Goal: Task Accomplishment & Management: Manage account settings

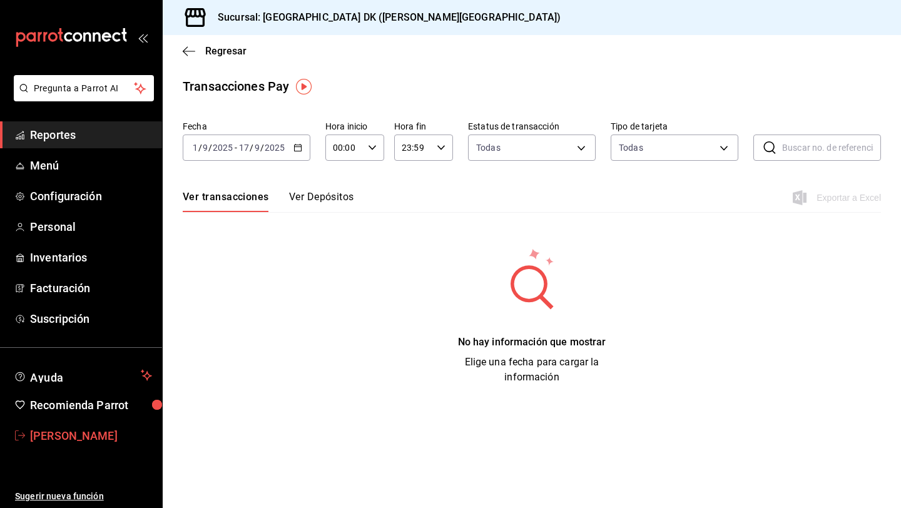
click at [44, 442] on span "daniel admin" at bounding box center [91, 435] width 122 height 17
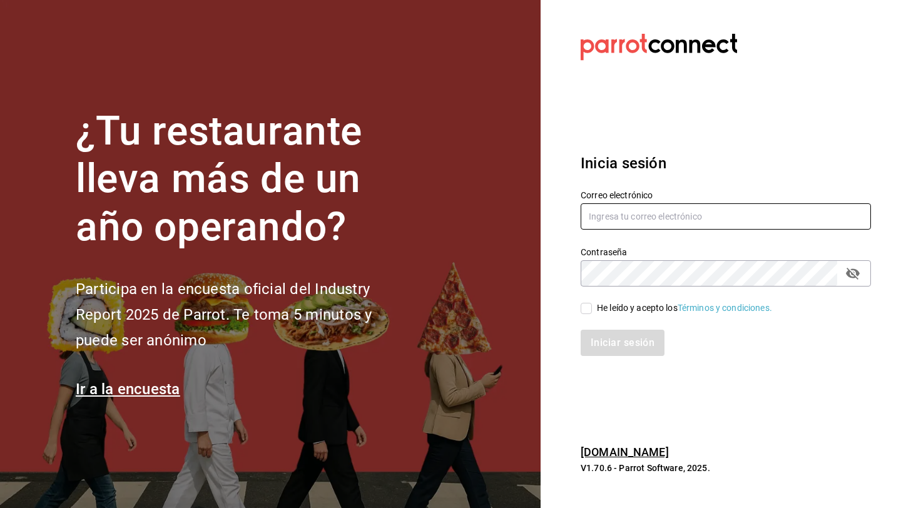
click at [620, 220] on input "text" at bounding box center [726, 216] width 290 height 26
type input "elsue@tamaulipas.com"
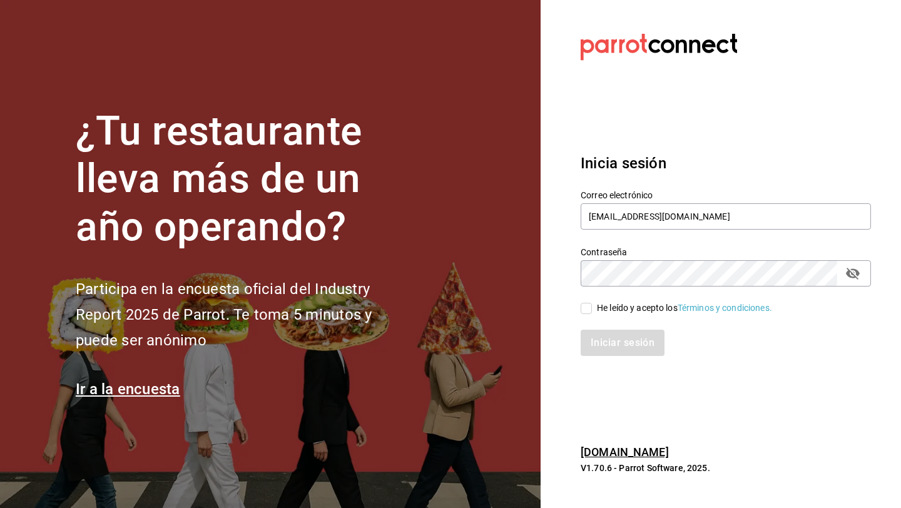
click at [619, 306] on div "He leído y acepto los Términos y condiciones." at bounding box center [684, 308] width 175 height 13
click at [592, 306] on input "He leído y acepto los Términos y condiciones." at bounding box center [586, 308] width 11 height 11
checkbox input "true"
click at [612, 337] on button "Iniciar sesión" at bounding box center [623, 343] width 85 height 26
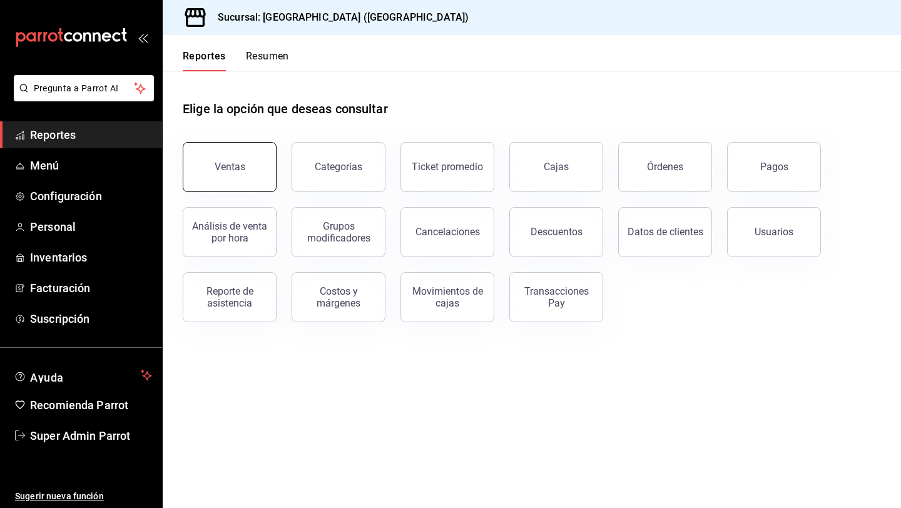
click at [255, 190] on div "Ventas" at bounding box center [222, 159] width 109 height 65
click at [226, 156] on button "Ventas" at bounding box center [230, 167] width 94 height 50
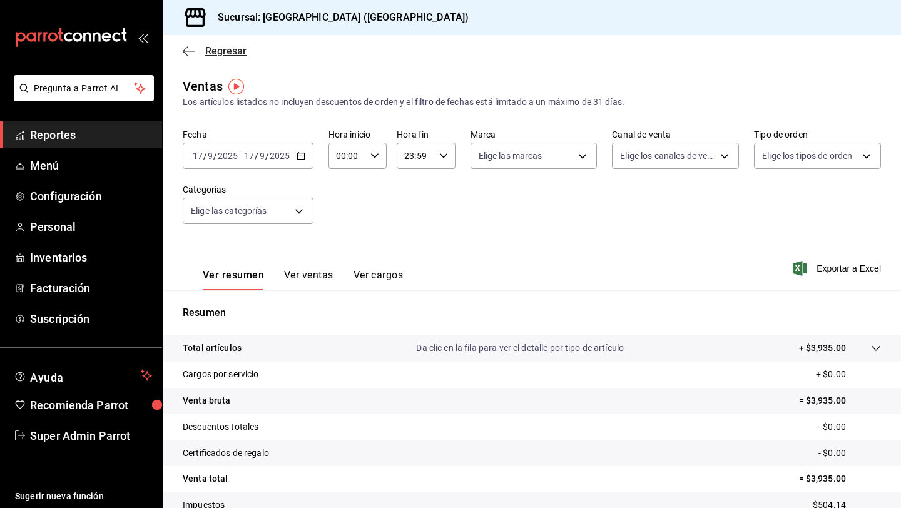
click at [190, 53] on icon "button" at bounding box center [189, 51] width 13 height 11
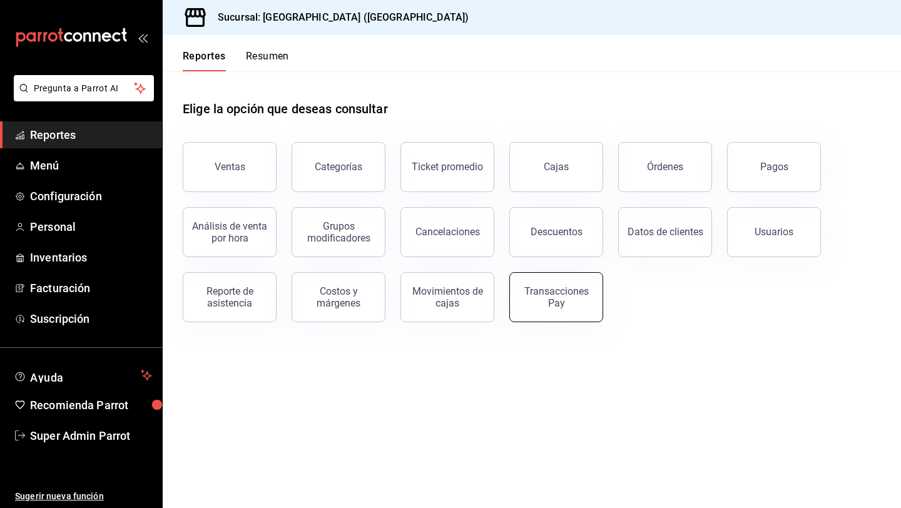
click at [545, 300] on div "Transacciones Pay" at bounding box center [556, 297] width 78 height 24
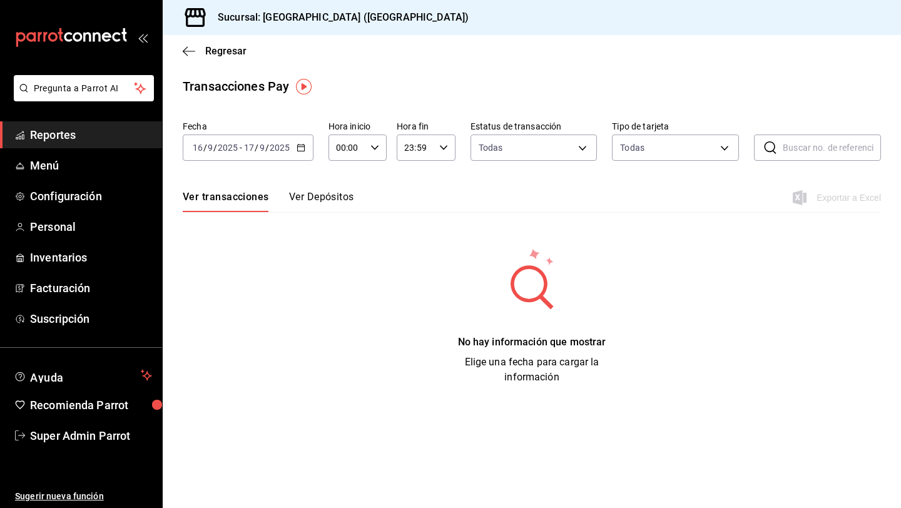
click at [302, 145] on icon "button" at bounding box center [301, 147] width 9 height 9
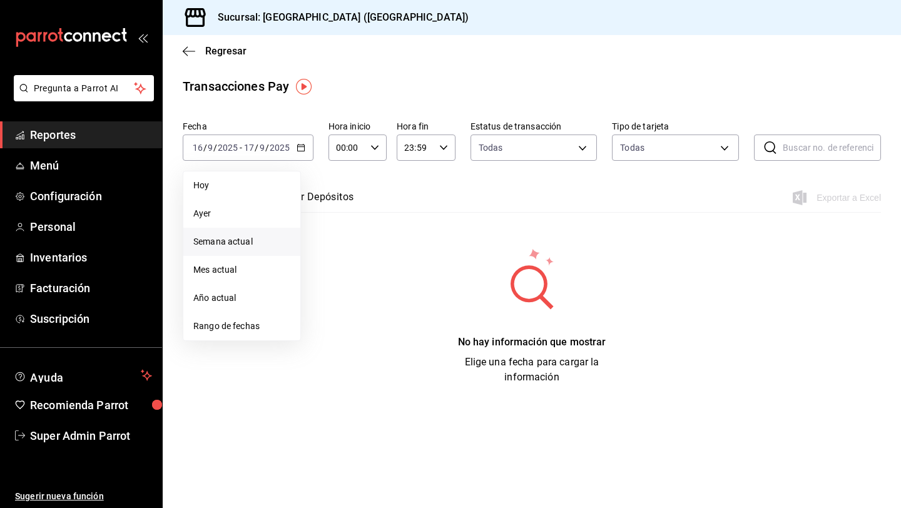
click at [236, 233] on li "Semana actual" at bounding box center [241, 242] width 117 height 28
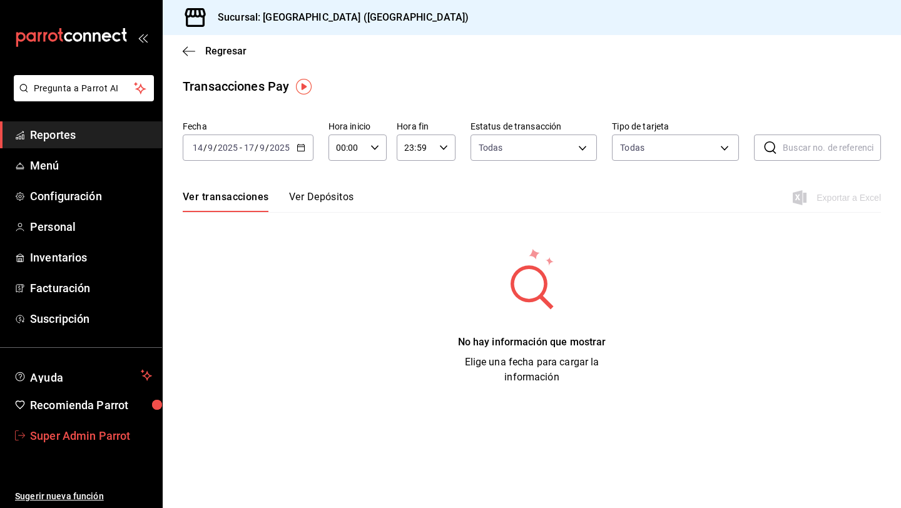
click at [46, 426] on link "Super Admin Parrot" at bounding box center [81, 435] width 162 height 27
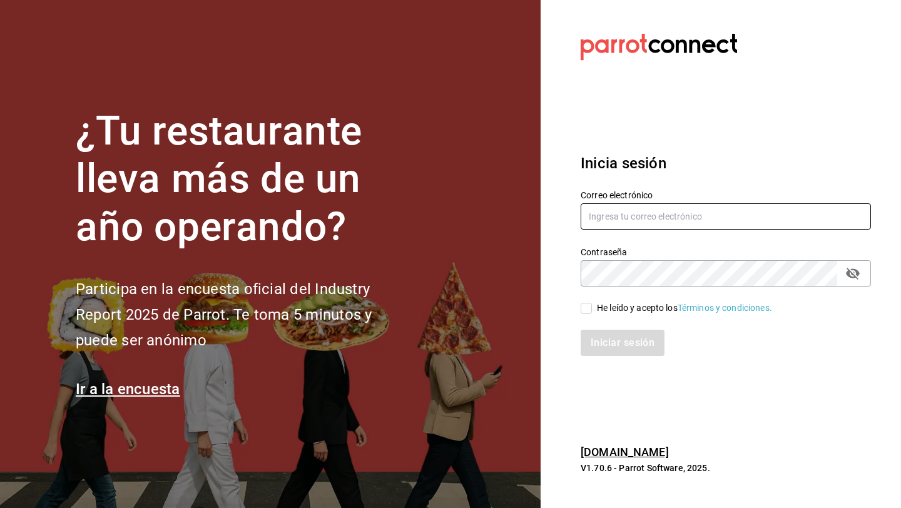
click at [588, 226] on input "text" at bounding box center [726, 216] width 290 height 26
type input "vuelo@tamaulipas.com"
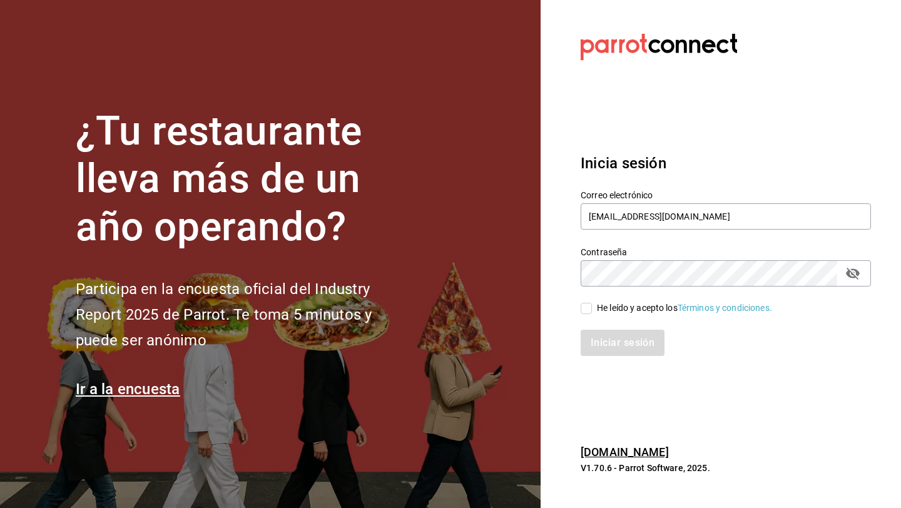
click at [609, 307] on div "He leído y acepto los Términos y condiciones." at bounding box center [684, 308] width 175 height 13
click at [592, 307] on input "He leído y acepto los Términos y condiciones." at bounding box center [586, 308] width 11 height 11
checkbox input "true"
click at [609, 333] on button "Iniciar sesión" at bounding box center [623, 343] width 85 height 26
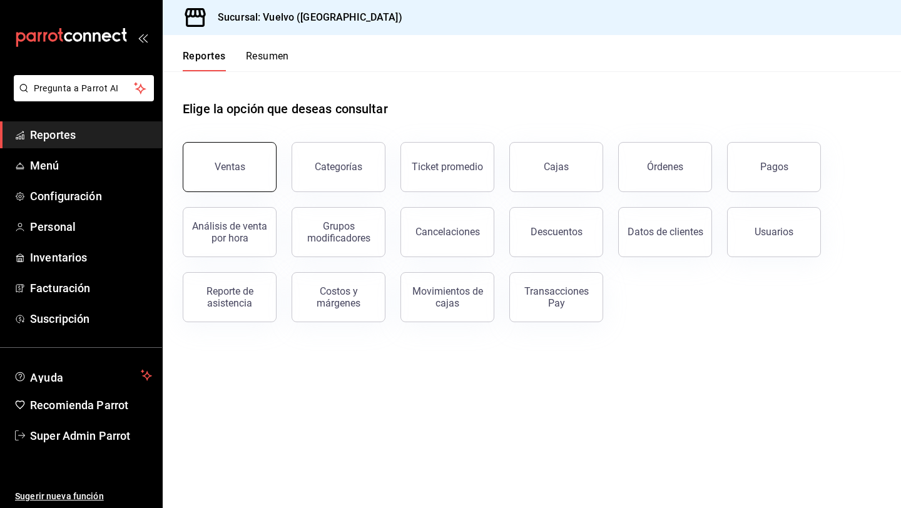
click at [223, 182] on button "Ventas" at bounding box center [230, 167] width 94 height 50
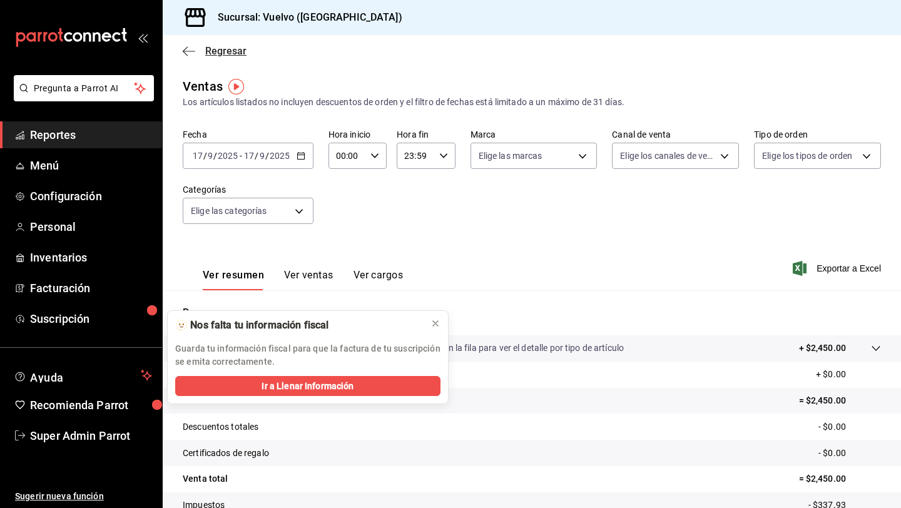
click at [185, 50] on icon "button" at bounding box center [189, 51] width 13 height 11
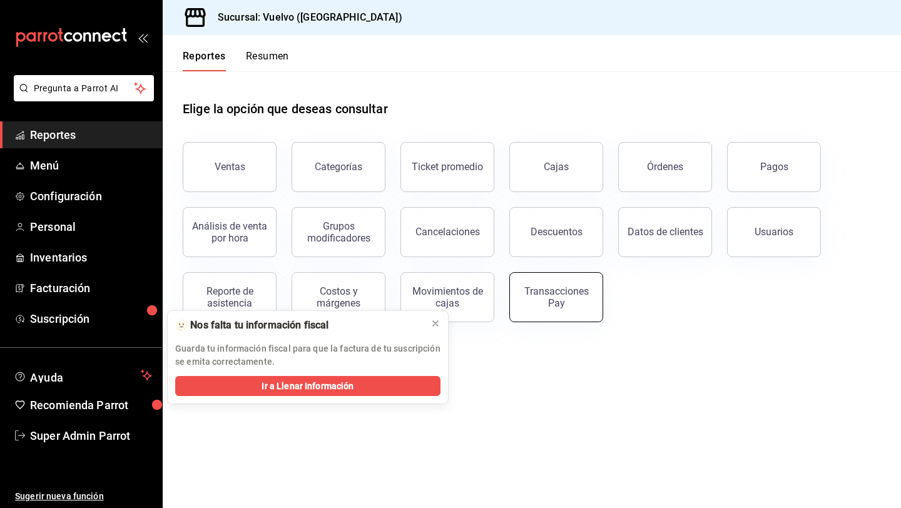
click at [562, 291] on div "Transacciones Pay" at bounding box center [556, 297] width 78 height 24
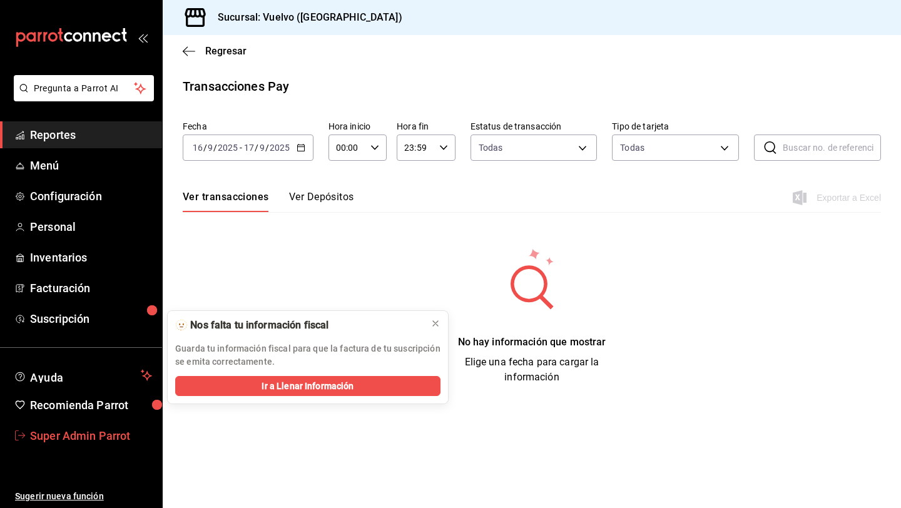
click at [34, 445] on link "Super Admin Parrot" at bounding box center [81, 435] width 162 height 27
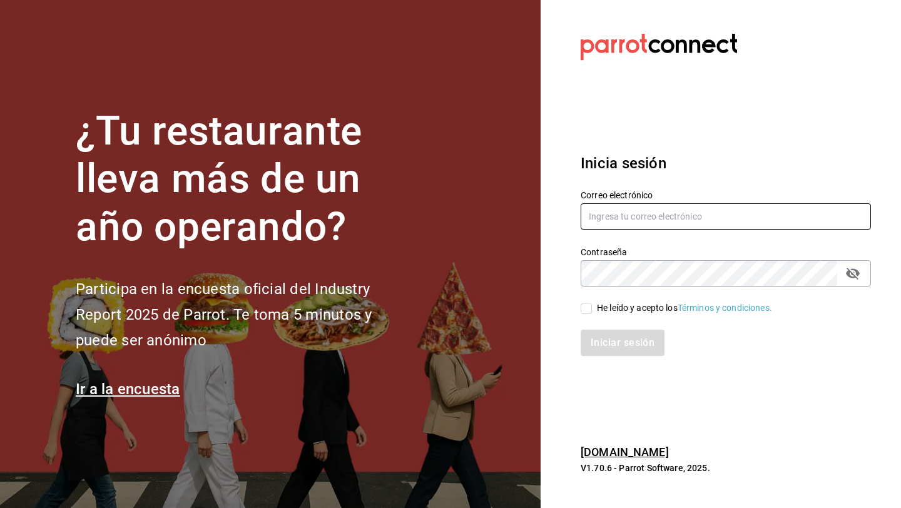
click at [635, 220] on input "text" at bounding box center [726, 216] width 290 height 26
type input "jantaasianpub@lapaz.com"
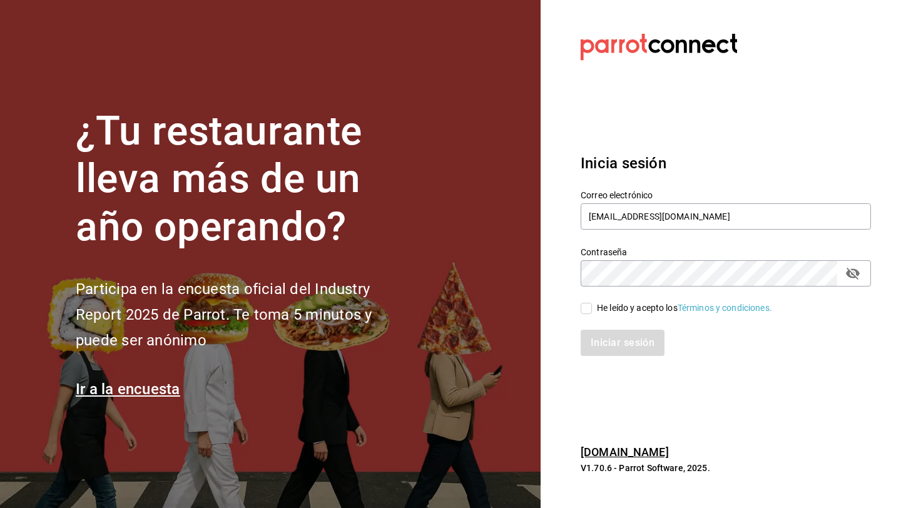
click at [601, 307] on div "He leído y acepto los Términos y condiciones." at bounding box center [684, 308] width 175 height 13
click at [592, 307] on input "He leído y acepto los Términos y condiciones." at bounding box center [586, 308] width 11 height 11
checkbox input "true"
click at [601, 347] on button "Iniciar sesión" at bounding box center [623, 343] width 85 height 26
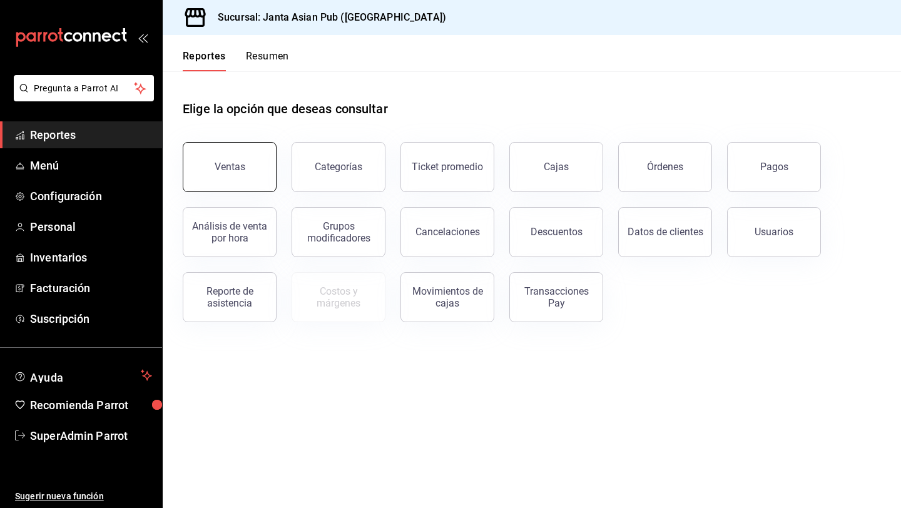
click at [218, 181] on button "Ventas" at bounding box center [230, 167] width 94 height 50
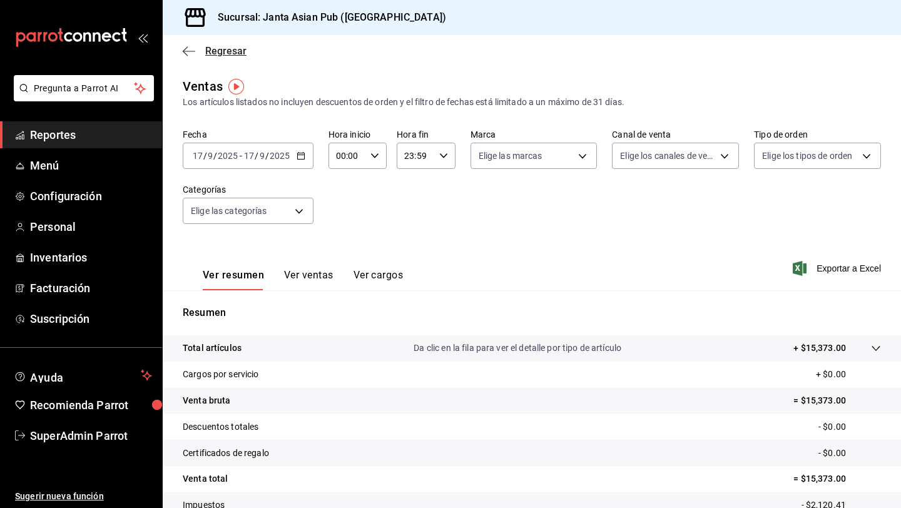
click at [188, 52] on icon "button" at bounding box center [189, 51] width 13 height 11
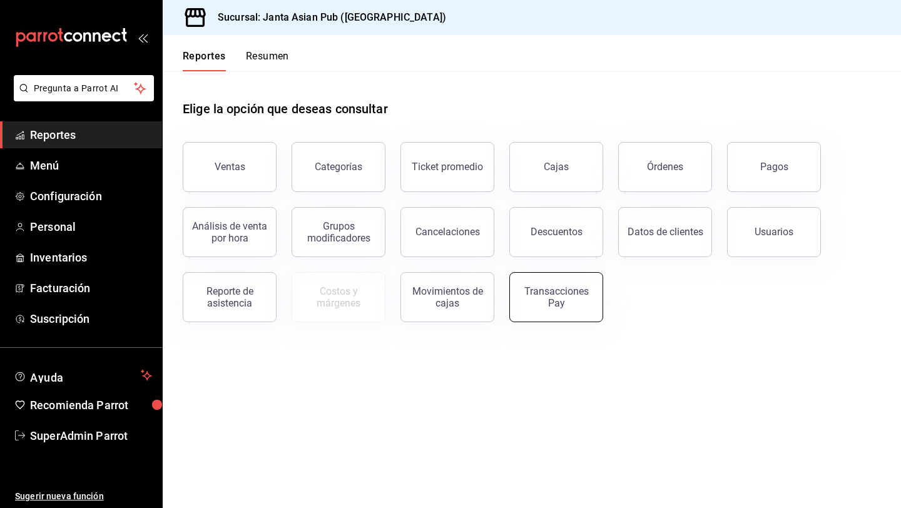
click at [568, 295] on div "Transacciones Pay" at bounding box center [556, 297] width 78 height 24
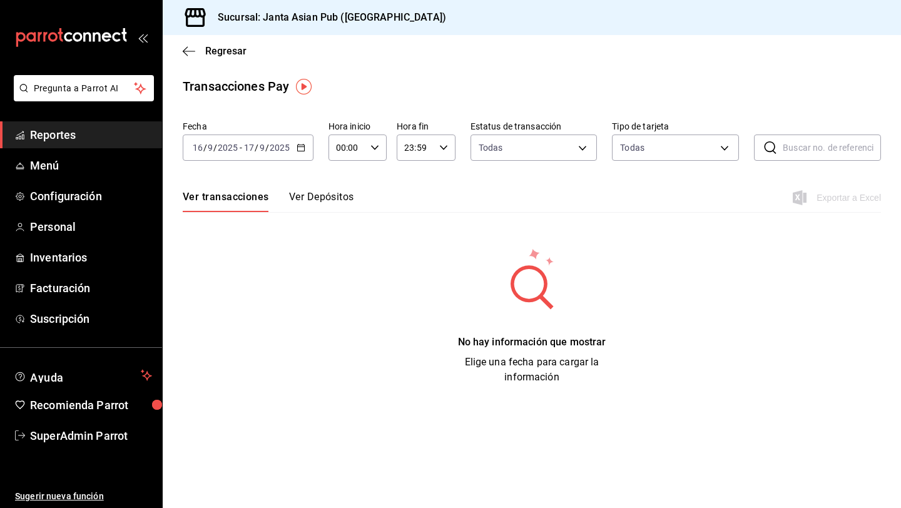
click at [302, 148] on icon "button" at bounding box center [301, 147] width 9 height 9
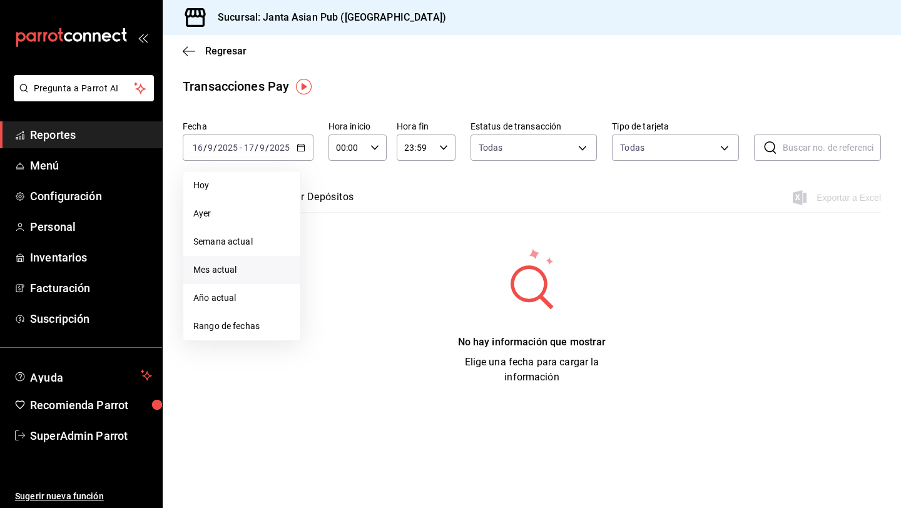
click at [226, 272] on span "Mes actual" at bounding box center [241, 269] width 97 height 13
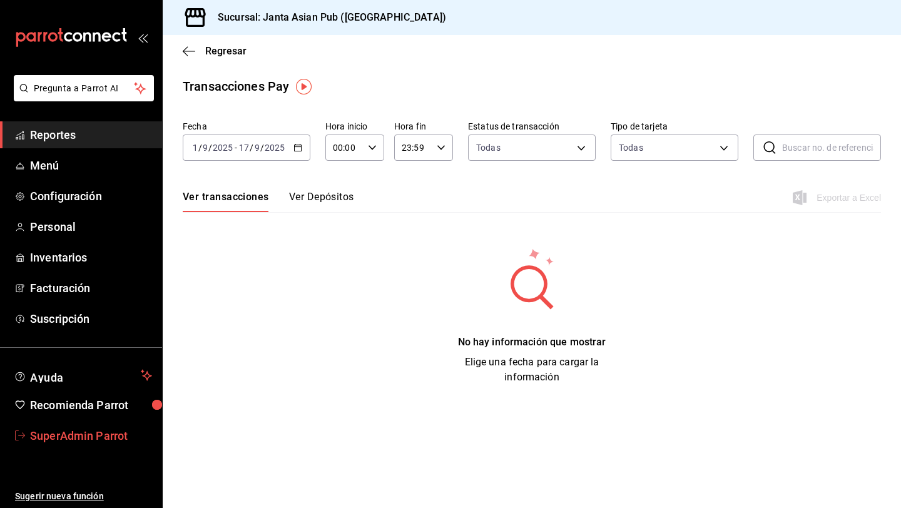
click at [38, 431] on span "SuperAdmin Parrot" at bounding box center [91, 435] width 122 height 17
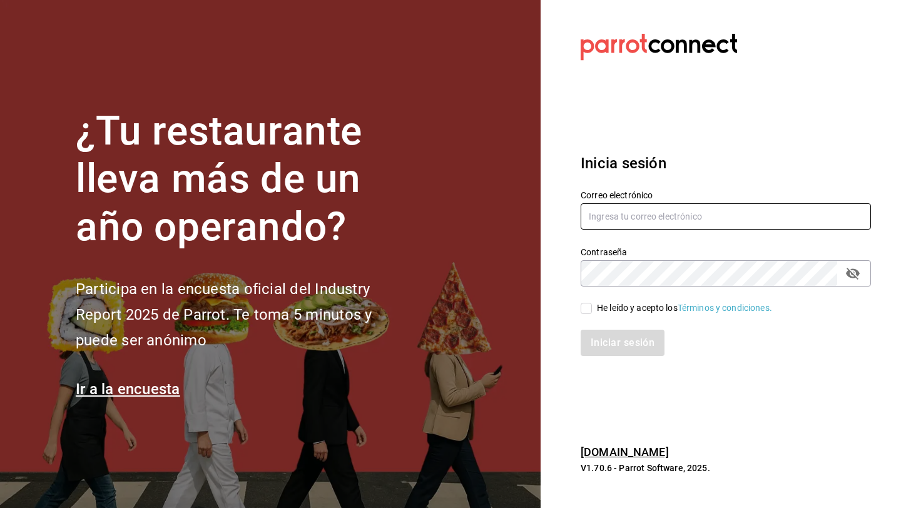
click at [625, 215] on input "text" at bounding box center [726, 216] width 290 height 26
paste input "casaastralluxury@holbox.com"
type input "casaastralluxury@holbox.com"
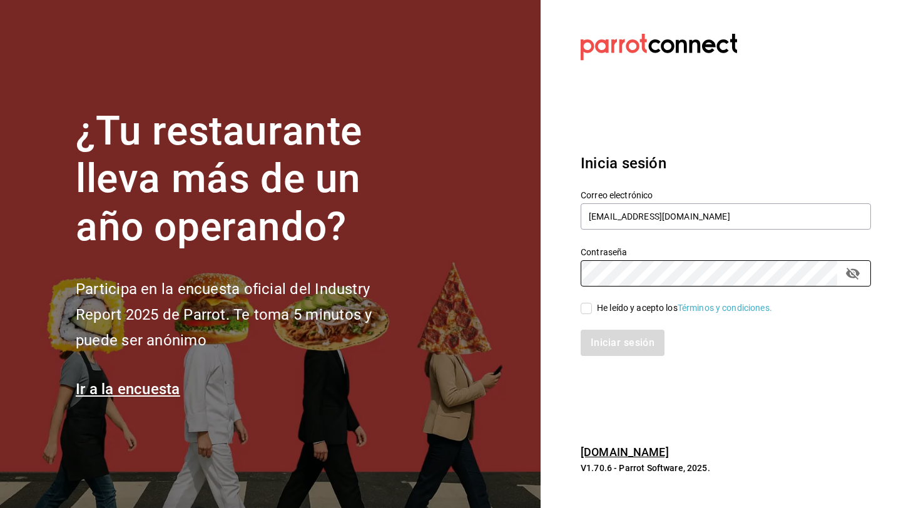
click at [586, 310] on input "He leído y acepto los Términos y condiciones." at bounding box center [586, 308] width 11 height 11
checkbox input "true"
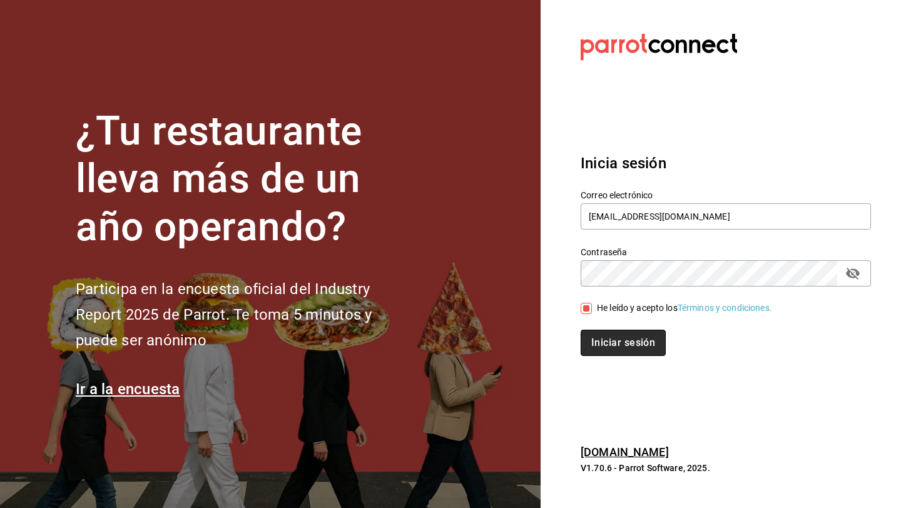
click at [601, 345] on button "Iniciar sesión" at bounding box center [623, 343] width 85 height 26
